Goal: Go to known website: Access a specific website the user already knows

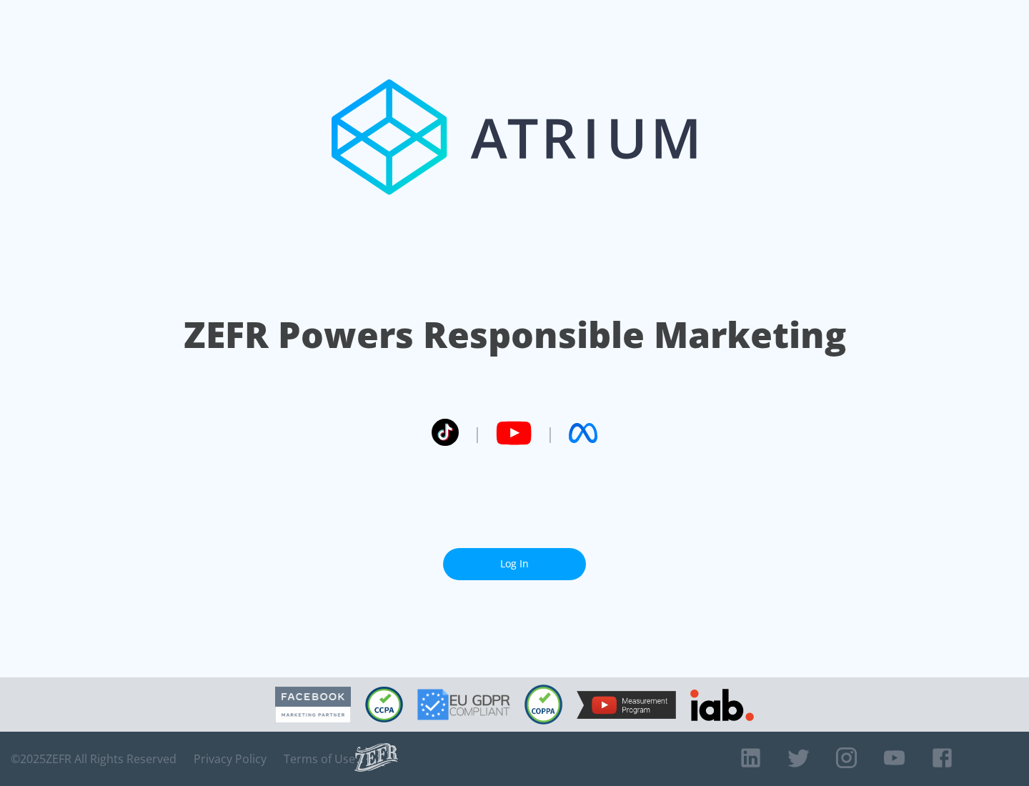
click at [515, 564] on link "Log In" at bounding box center [514, 564] width 143 height 32
